Goal: Transaction & Acquisition: Purchase product/service

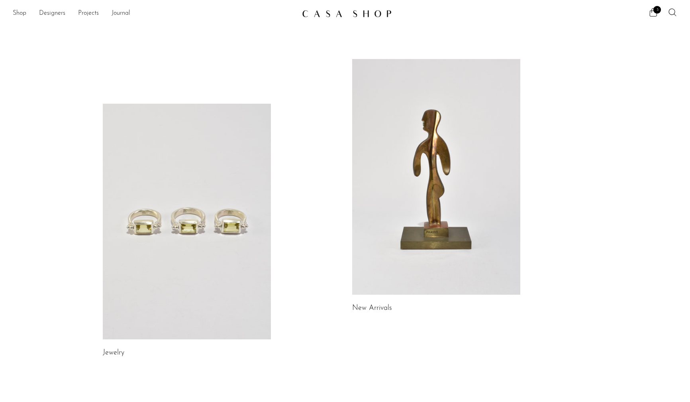
scroll to position [0, 0]
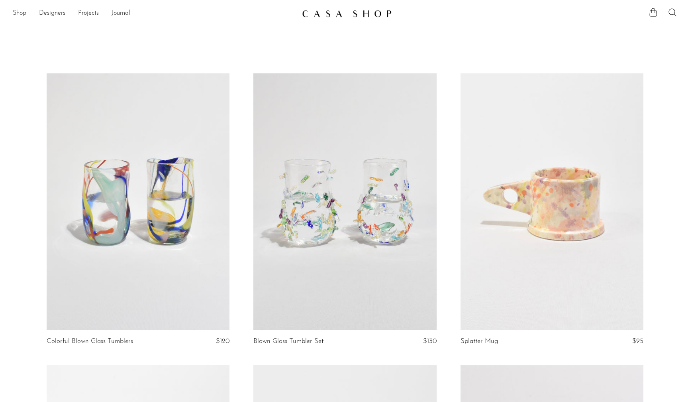
scroll to position [1169, 0]
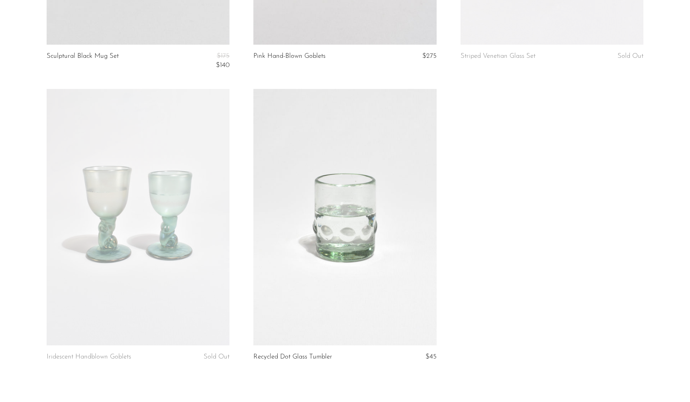
click at [366, 216] on link at bounding box center [345, 217] width 183 height 256
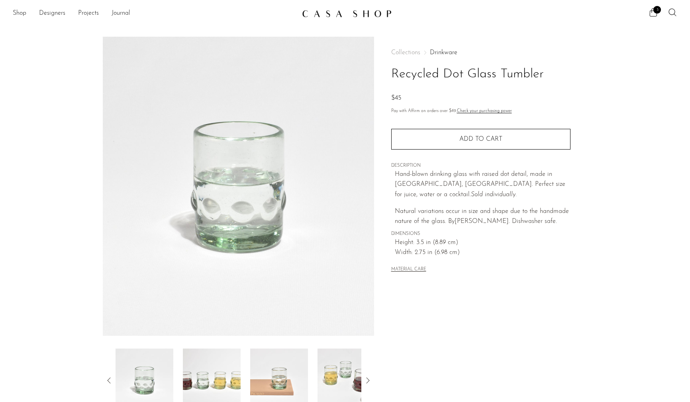
drag, startPoint x: 404, startPoint y: 99, endPoint x: 382, endPoint y: 96, distance: 22.1
click at [382, 96] on div "Collections Drinkware Recycled Dot Glass Tumbler $45 Pay with Affirm on orders …" at bounding box center [480, 224] width 213 height 375
click at [408, 96] on div "$45" at bounding box center [480, 98] width 179 height 10
drag, startPoint x: 409, startPoint y: 100, endPoint x: 377, endPoint y: 100, distance: 31.5
click at [377, 100] on div "Collections Drinkware Recycled Dot Glass Tumbler $45 Pay with Affirm on orders …" at bounding box center [480, 224] width 213 height 375
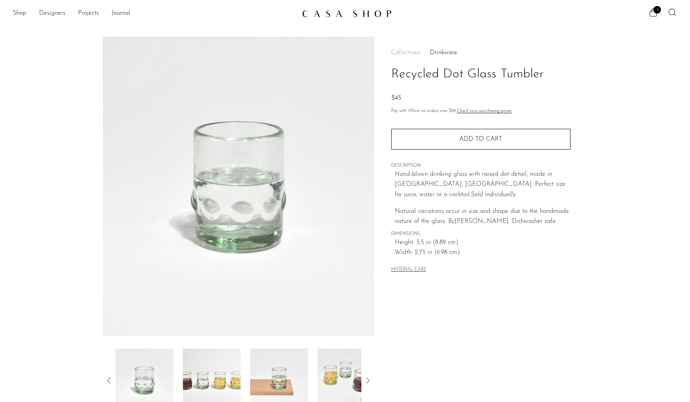
click at [441, 73] on h1 "Recycled Dot Glass Tumbler" at bounding box center [480, 74] width 179 height 20
drag, startPoint x: 389, startPoint y: 70, endPoint x: 397, endPoint y: 89, distance: 20.5
click at [399, 90] on div "Collections Drinkware Recycled Dot Glass Tumbler $45 Pay with Affirm on orders …" at bounding box center [480, 224] width 213 height 375
click at [397, 89] on div "Collections Drinkware Recycled Dot Glass Tumbler $45" at bounding box center [480, 76] width 179 height 54
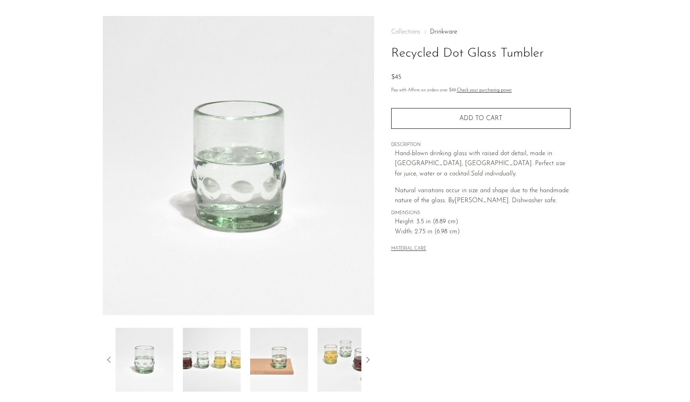
scroll to position [18, 0]
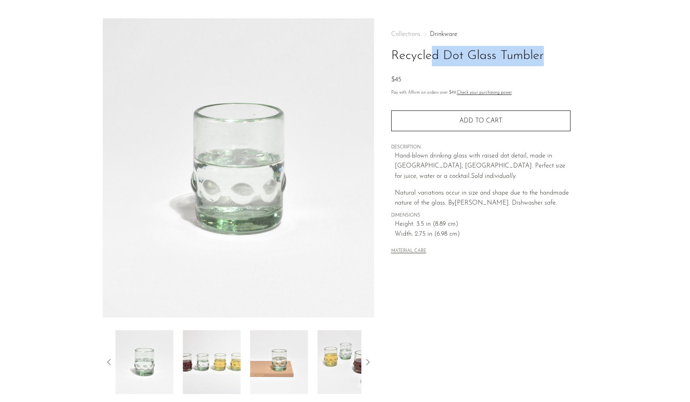
drag, startPoint x: 393, startPoint y: 50, endPoint x: 401, endPoint y: 70, distance: 21.1
click at [401, 70] on div "Collections Drinkware Recycled Dot Glass Tumbler $45" at bounding box center [480, 58] width 179 height 54
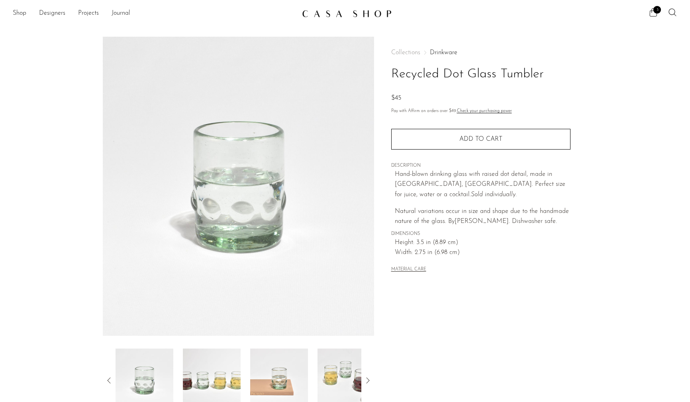
click at [651, 12] on icon at bounding box center [654, 13] width 10 height 10
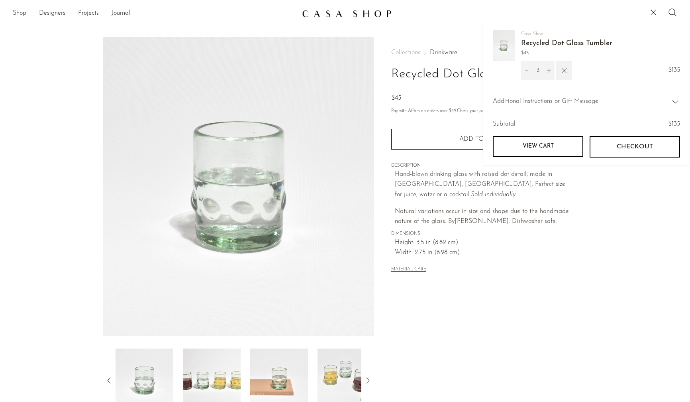
click at [524, 69] on icon "Decrement" at bounding box center [527, 71] width 6 height 6
type input "2"
click at [501, 214] on span "Natural variations occur in size and shape due to the handmade nature of the gl…" at bounding box center [482, 216] width 174 height 17
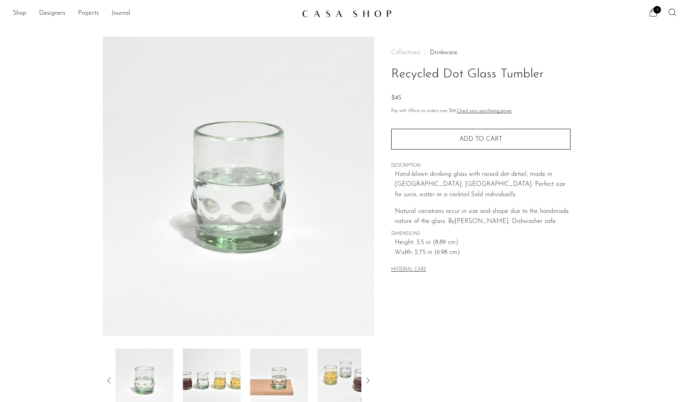
click at [654, 13] on icon at bounding box center [654, 13] width 10 height 10
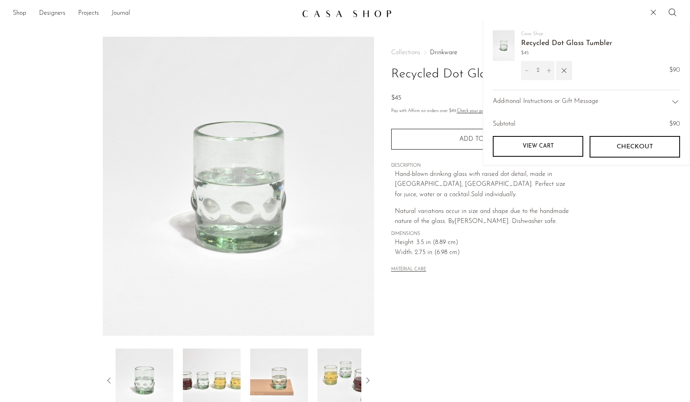
click at [549, 70] on icon "Increment" at bounding box center [549, 71] width 6 height 6
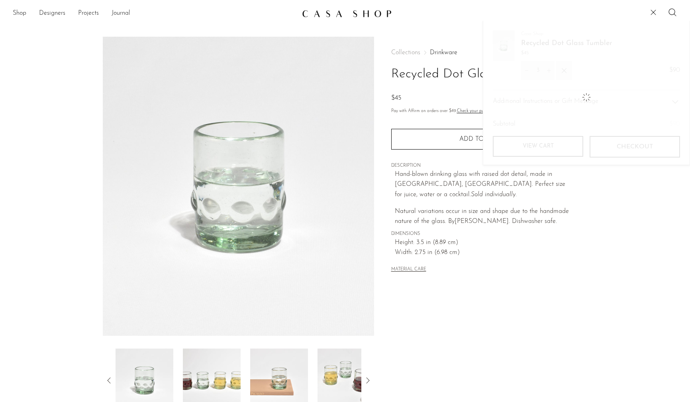
click at [549, 70] on icon "Increment" at bounding box center [549, 71] width 6 height 6
type input "4"
